Goal: Book appointment/travel/reservation

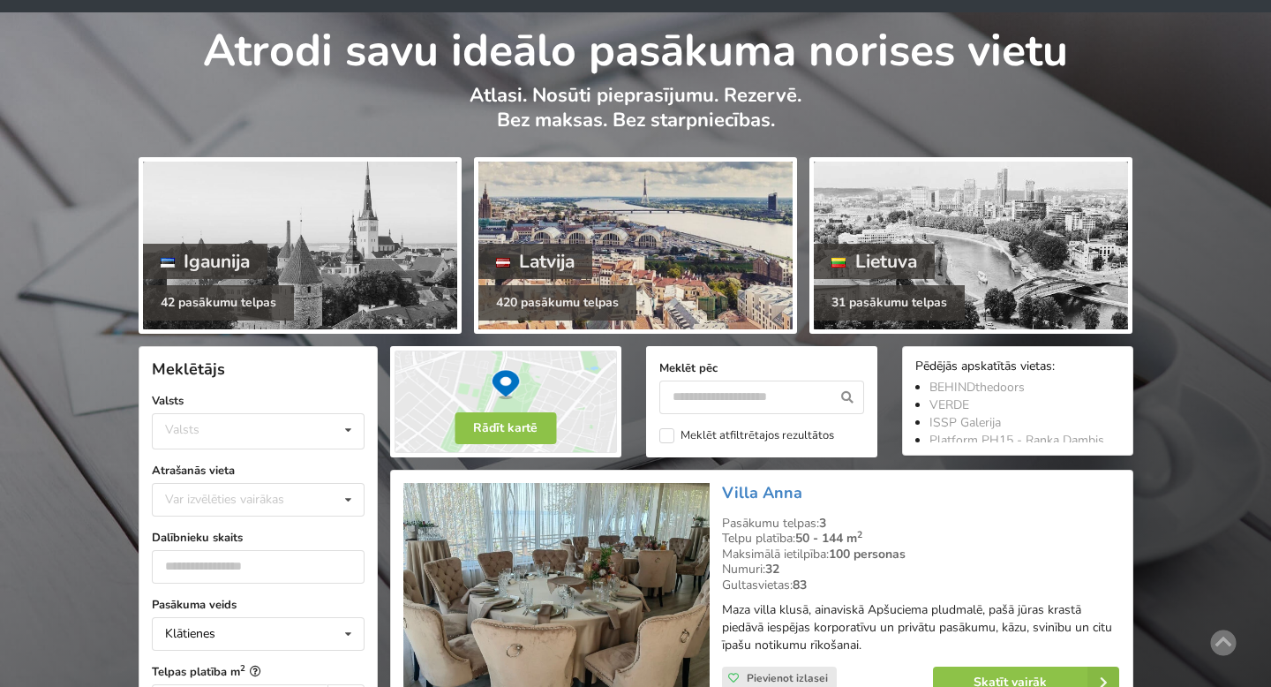
scroll to position [104, 0]
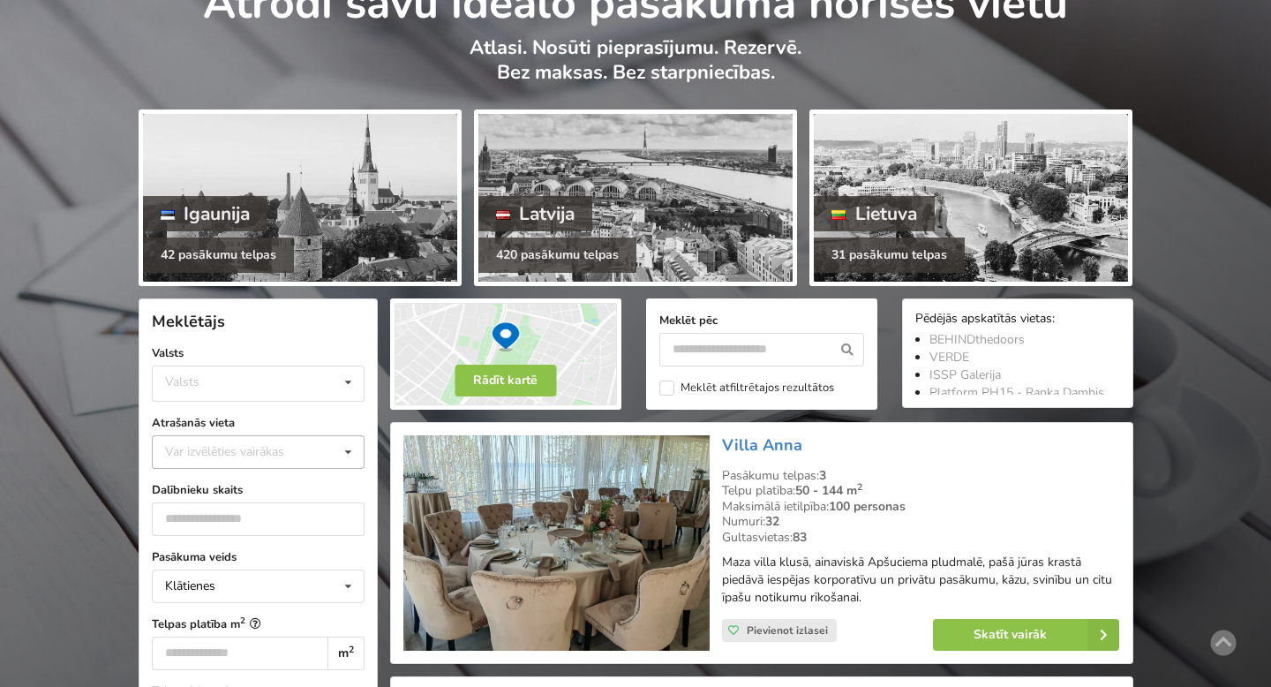
click at [282, 451] on div "Var izvēlēties vairākas" at bounding box center [242, 451] width 163 height 20
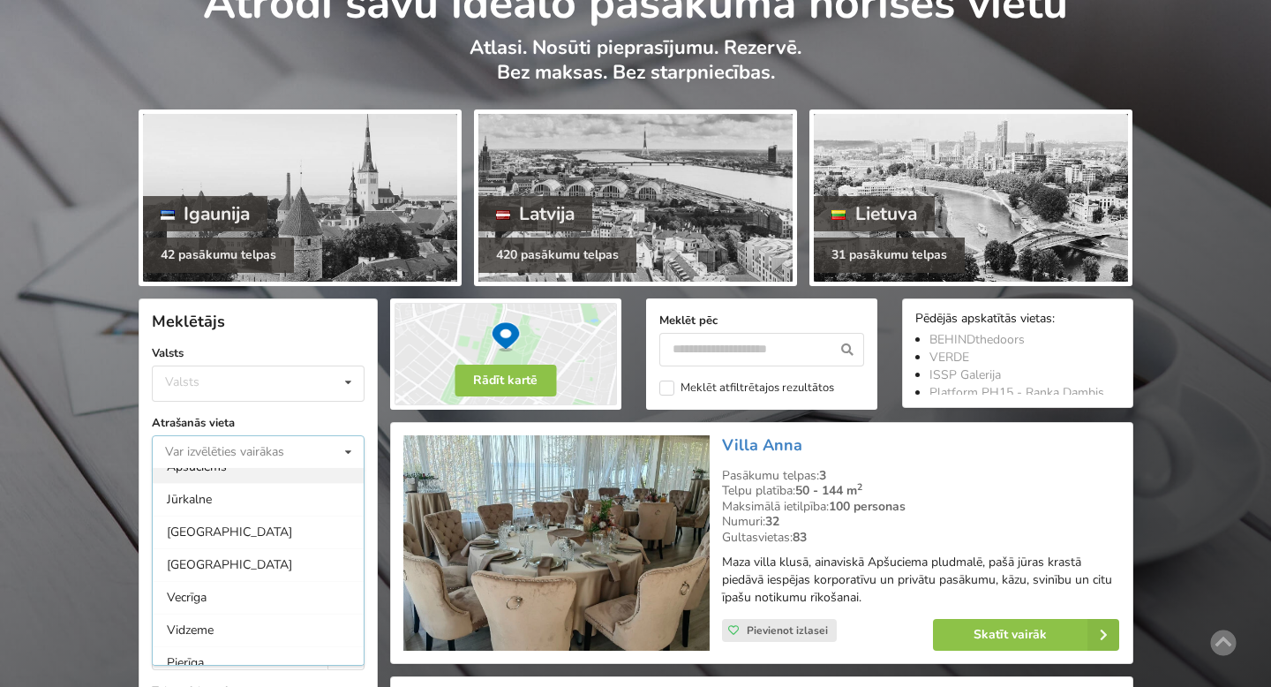
scroll to position [115, 0]
click at [275, 578] on div "[GEOGRAPHIC_DATA]" at bounding box center [258, 565] width 211 height 33
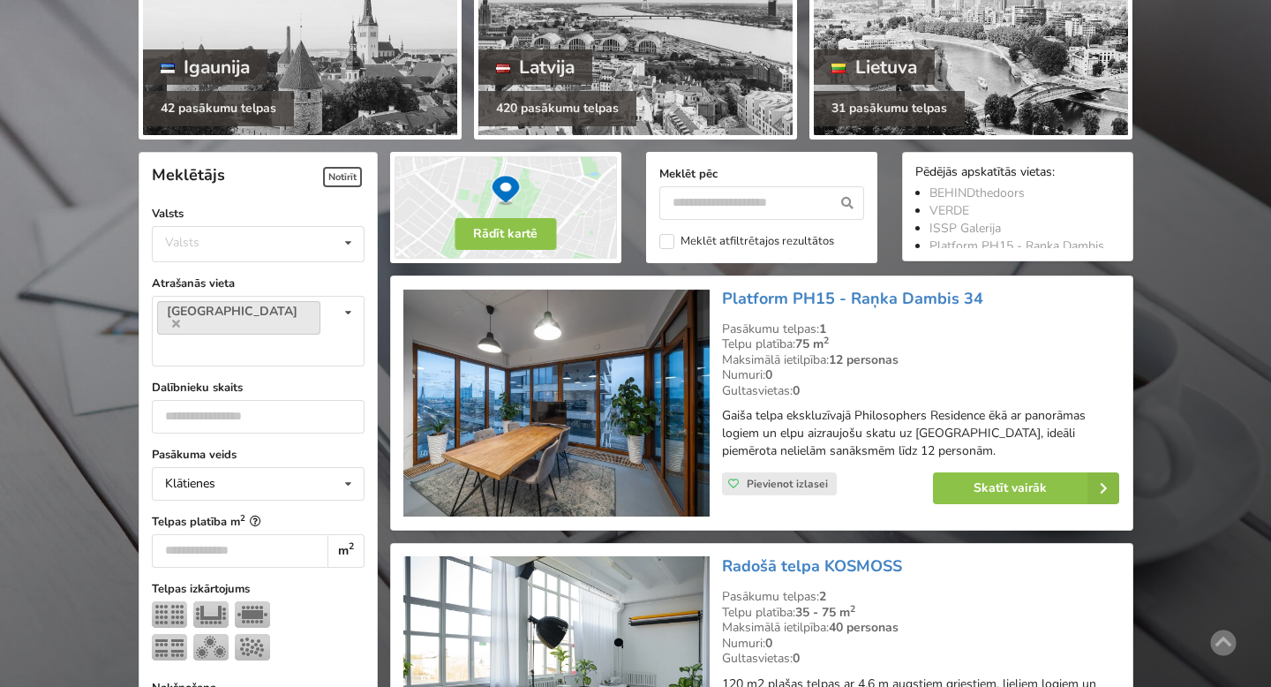
scroll to position [283, 0]
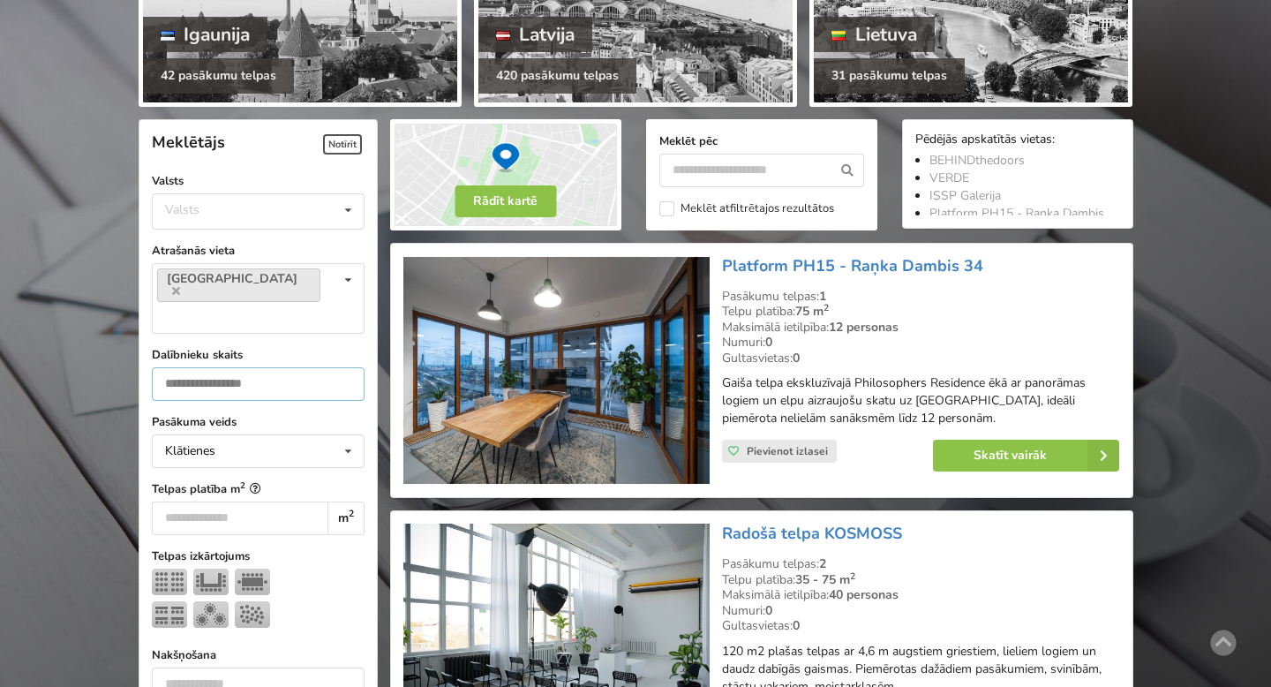
click at [233, 367] on input "number" at bounding box center [258, 384] width 213 height 34
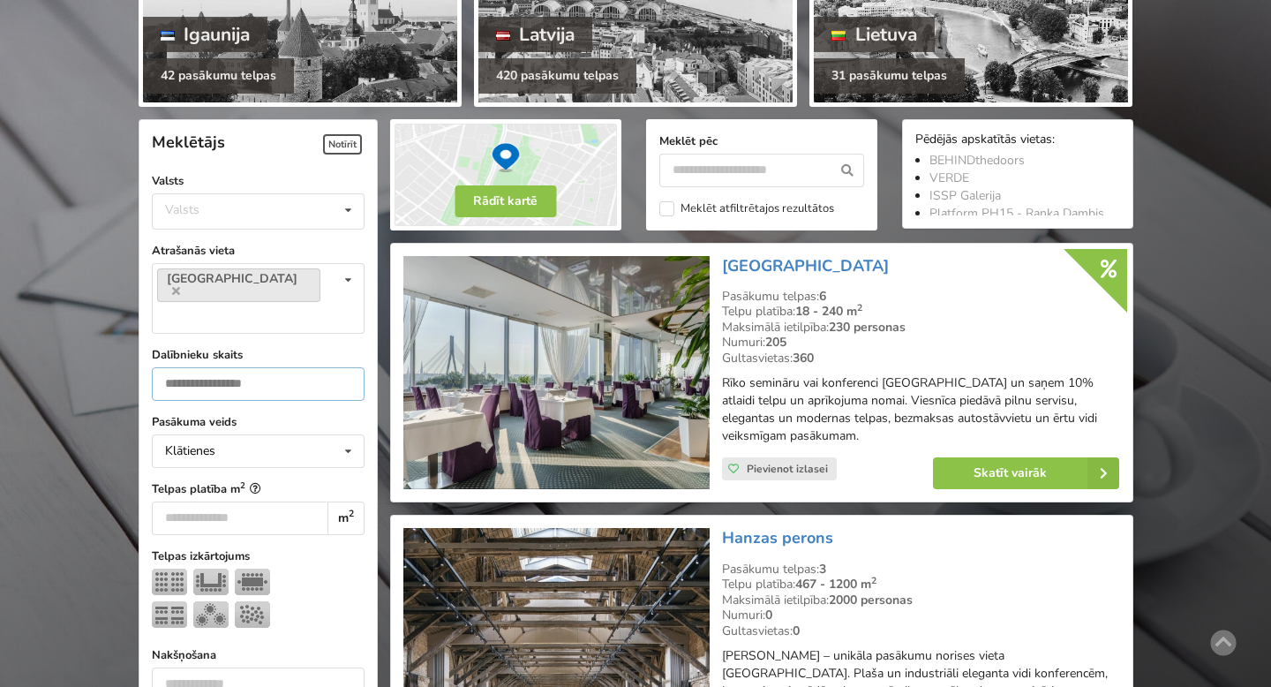
scroll to position [395, 0]
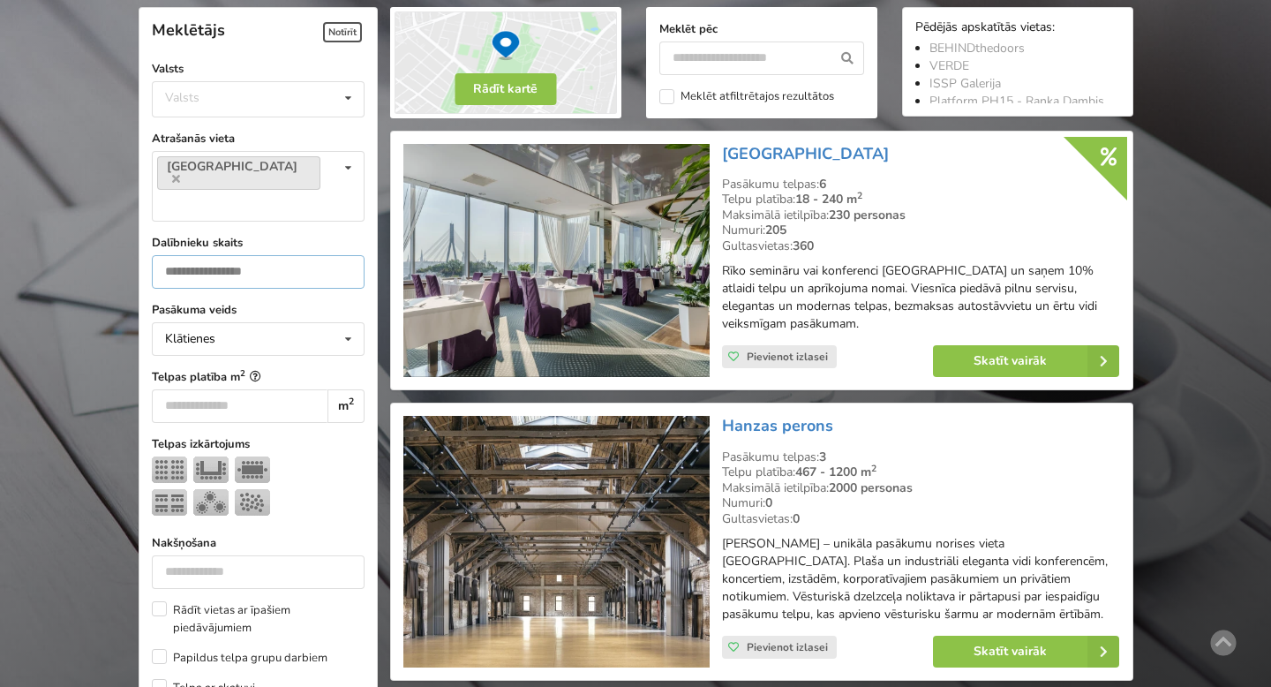
type input "***"
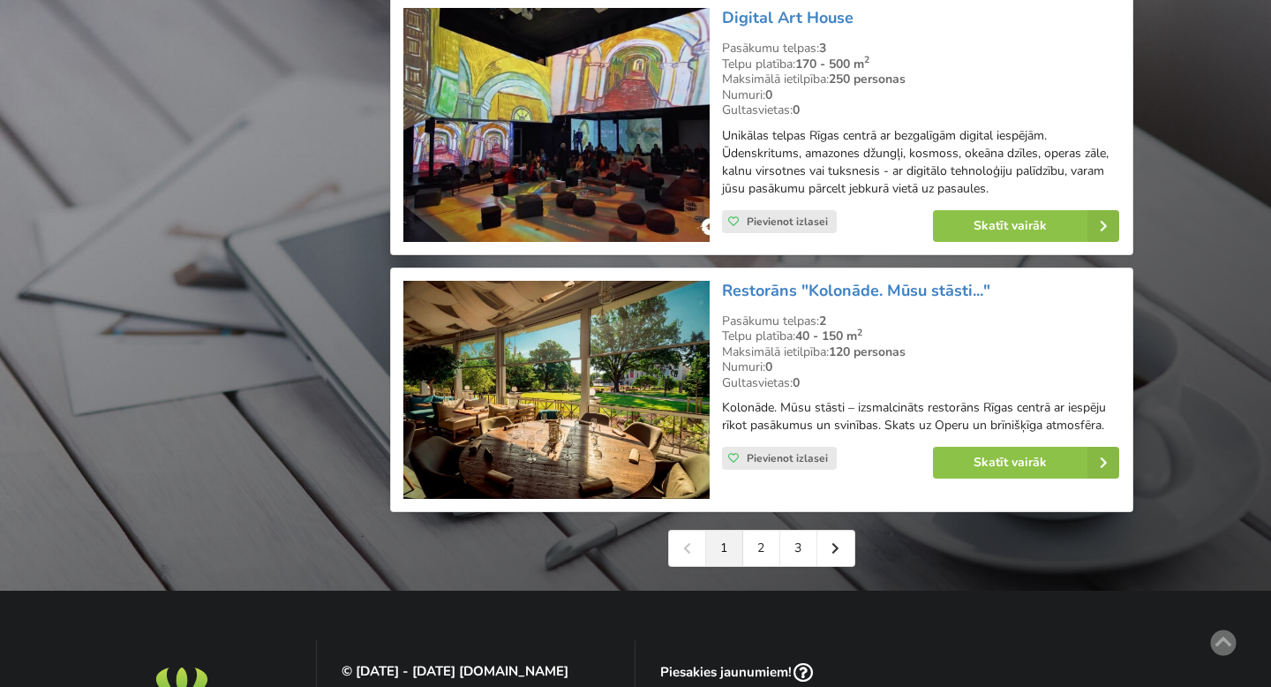
scroll to position [4014, 0]
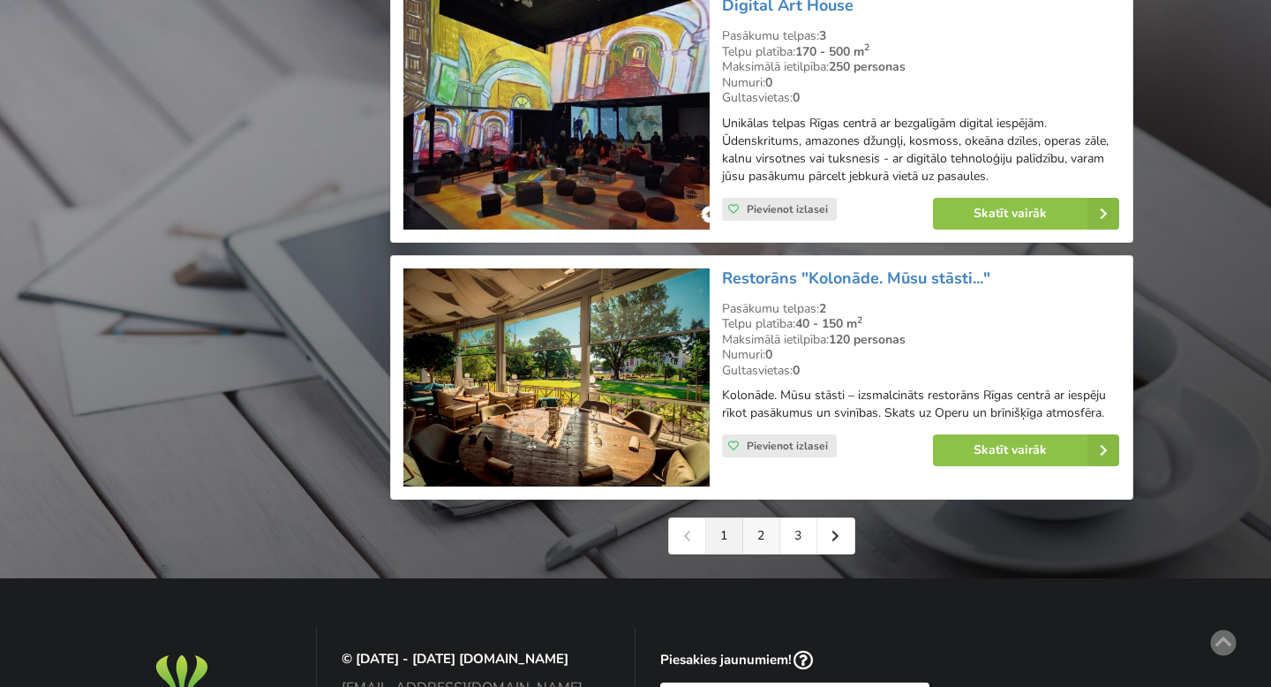
click at [762, 523] on link "2" at bounding box center [761, 535] width 37 height 35
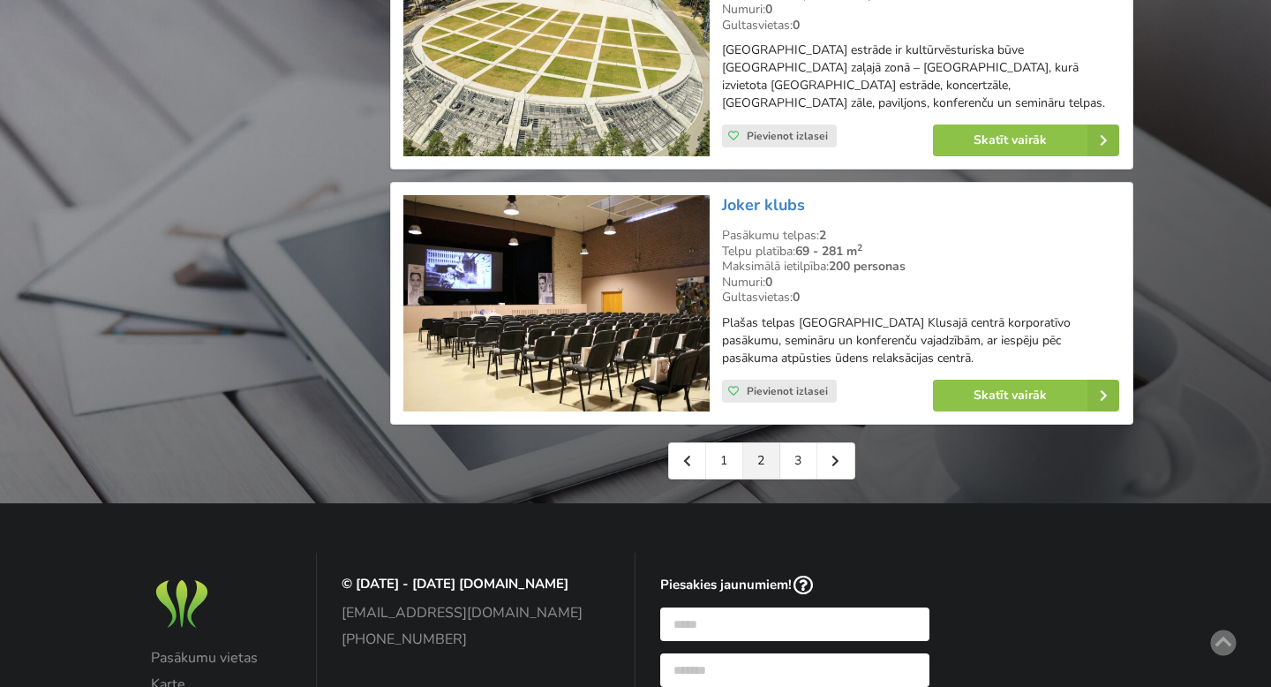
scroll to position [4121, 0]
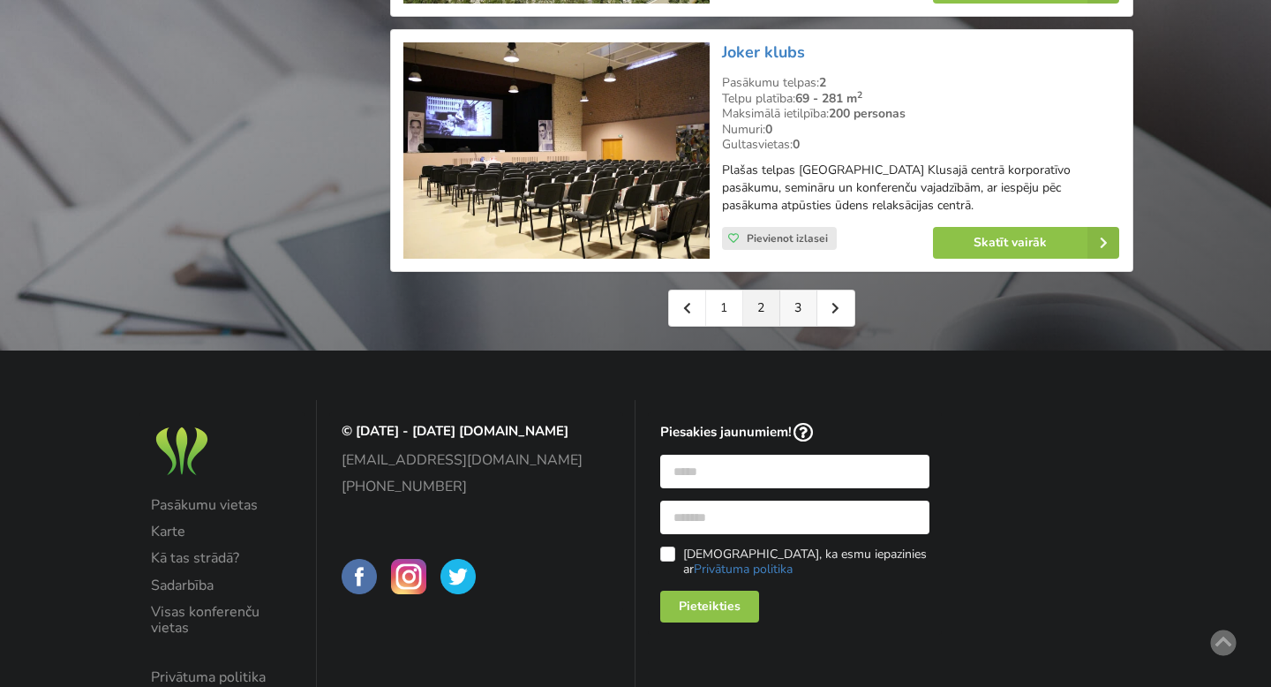
click at [794, 298] on link "3" at bounding box center [798, 307] width 37 height 35
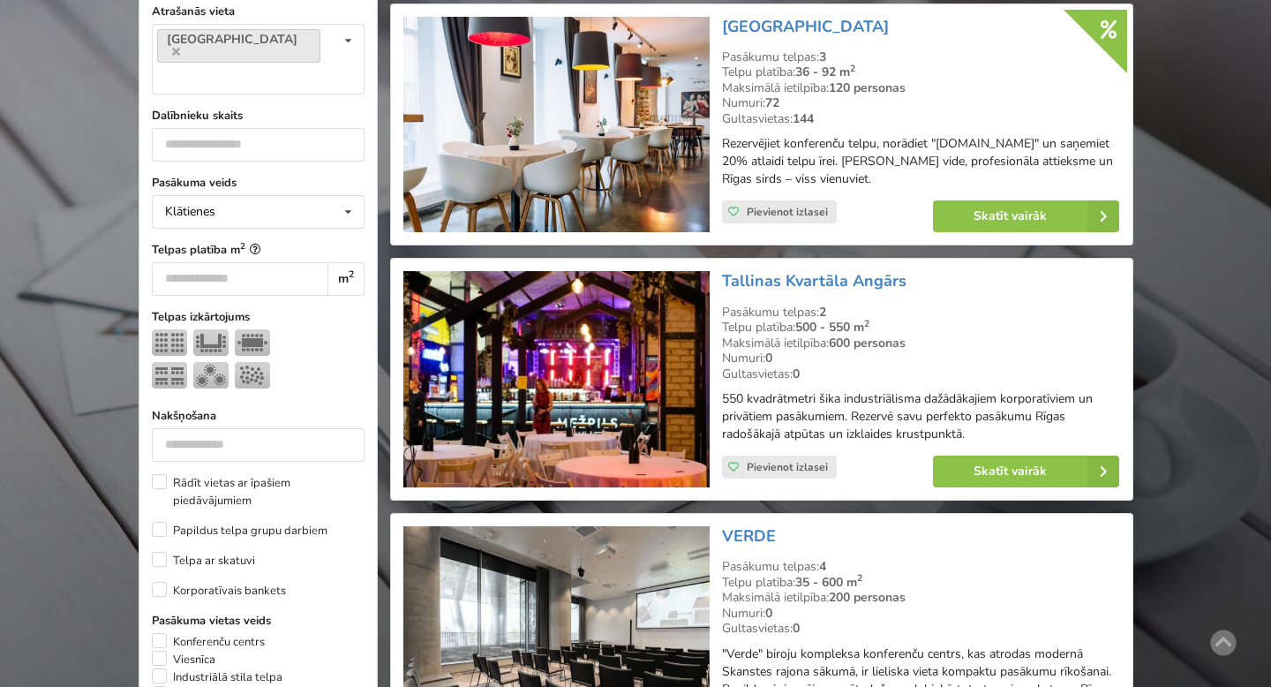
scroll to position [525, 0]
